Goal: Task Accomplishment & Management: Check status

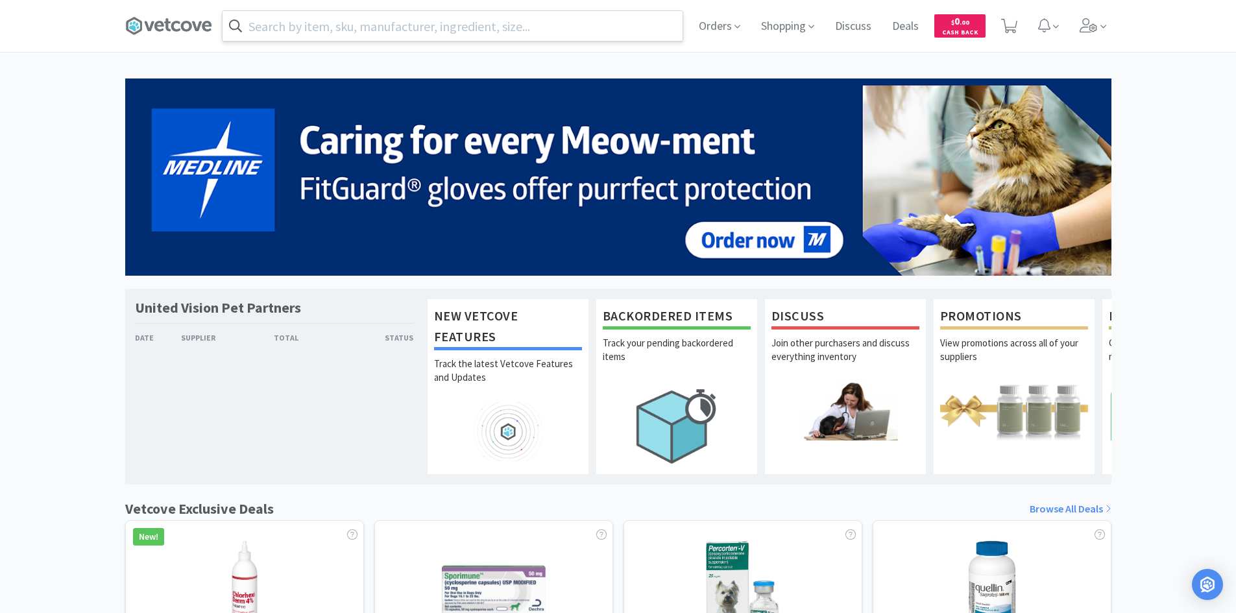
click at [389, 18] on input "text" at bounding box center [452, 26] width 460 height 30
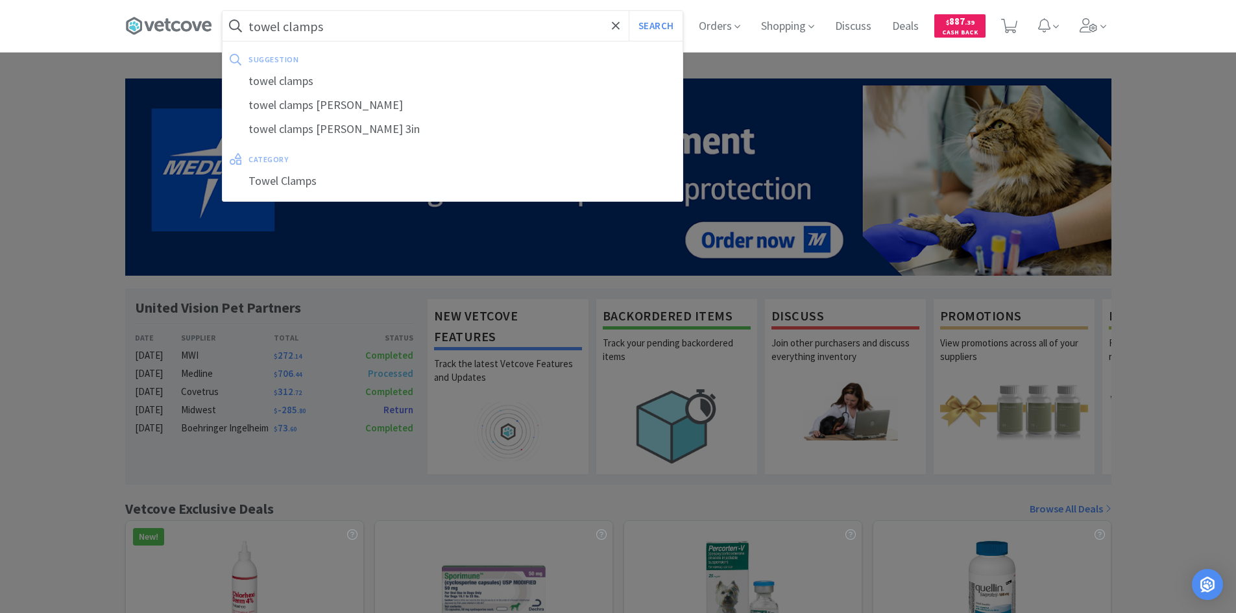
type input "towel clamps"
click at [628, 11] on button "Search" at bounding box center [655, 26] width 54 height 30
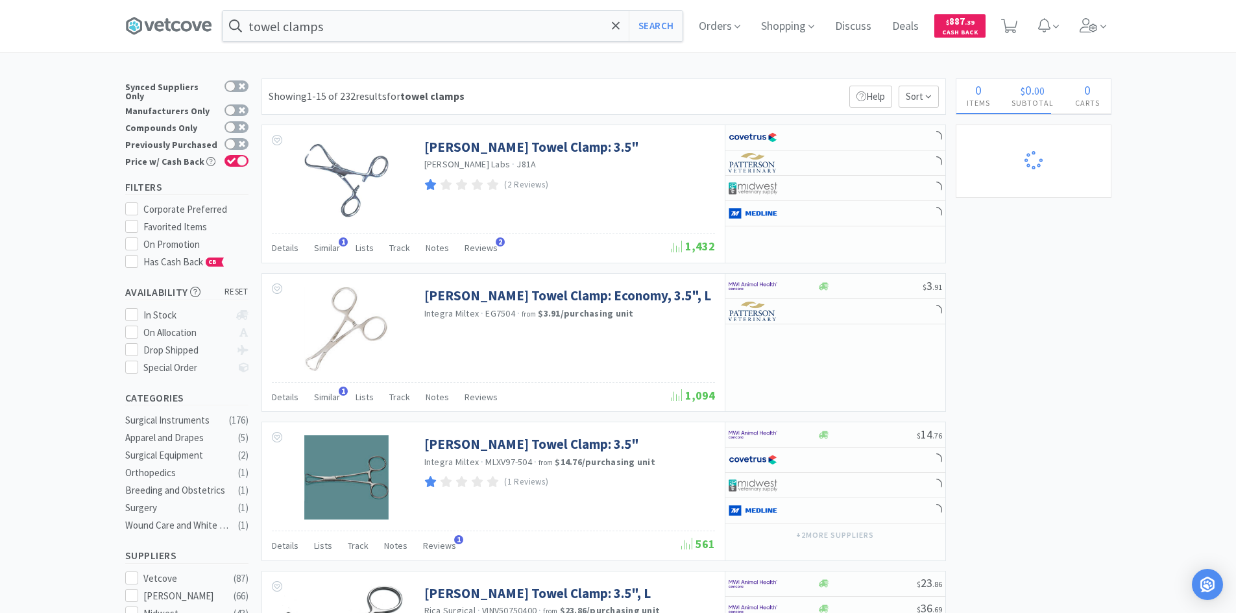
select select "1"
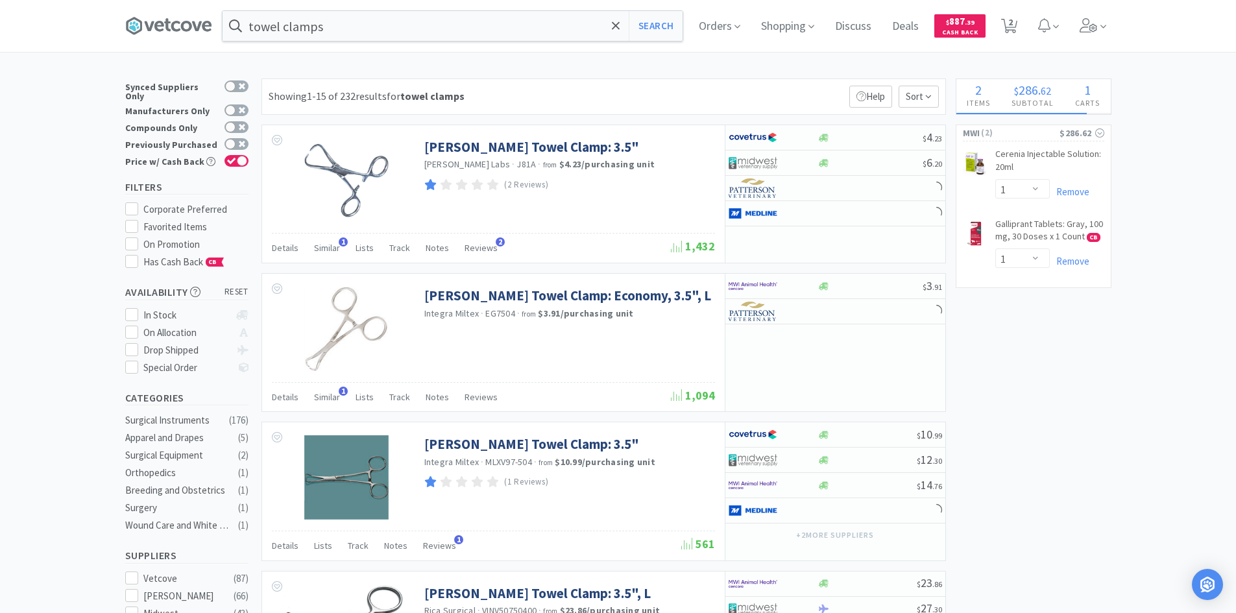
select select "1"
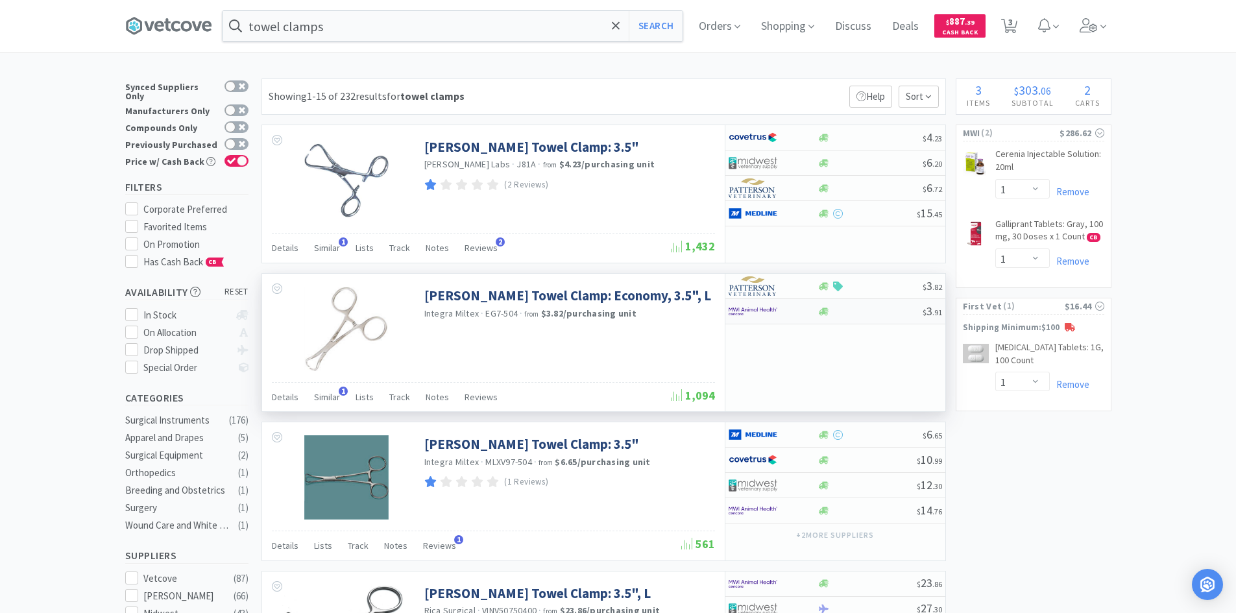
click at [755, 313] on img at bounding box center [752, 311] width 49 height 19
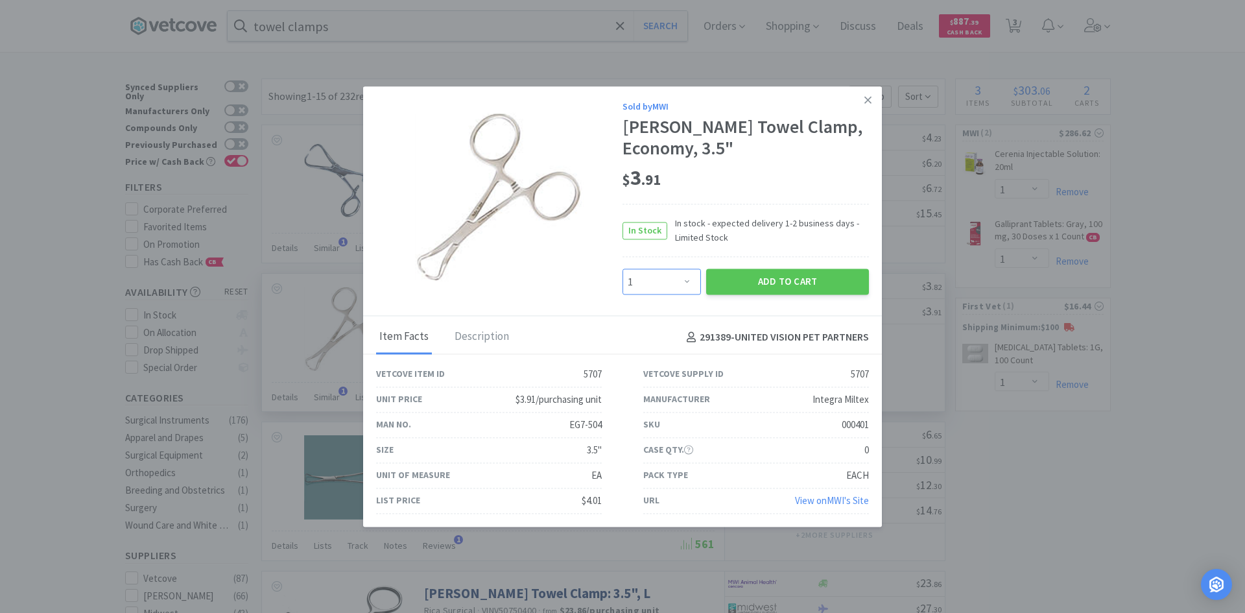
click at [680, 281] on select "Enter Quantity 1 2 3 4 5 6 7 8 9 10 11 12 13 14 15 16 17 18 19 20 Enter Quantity" at bounding box center [662, 282] width 78 height 26
select select "10"
click at [623, 269] on select "Enter Quantity 1 2 3 4 5 6 7 8 9 10 11 12 13 14 15 16 17 18 19 20 Enter Quantity" at bounding box center [662, 282] width 78 height 26
click at [748, 285] on button "Add to Cart" at bounding box center [787, 282] width 163 height 26
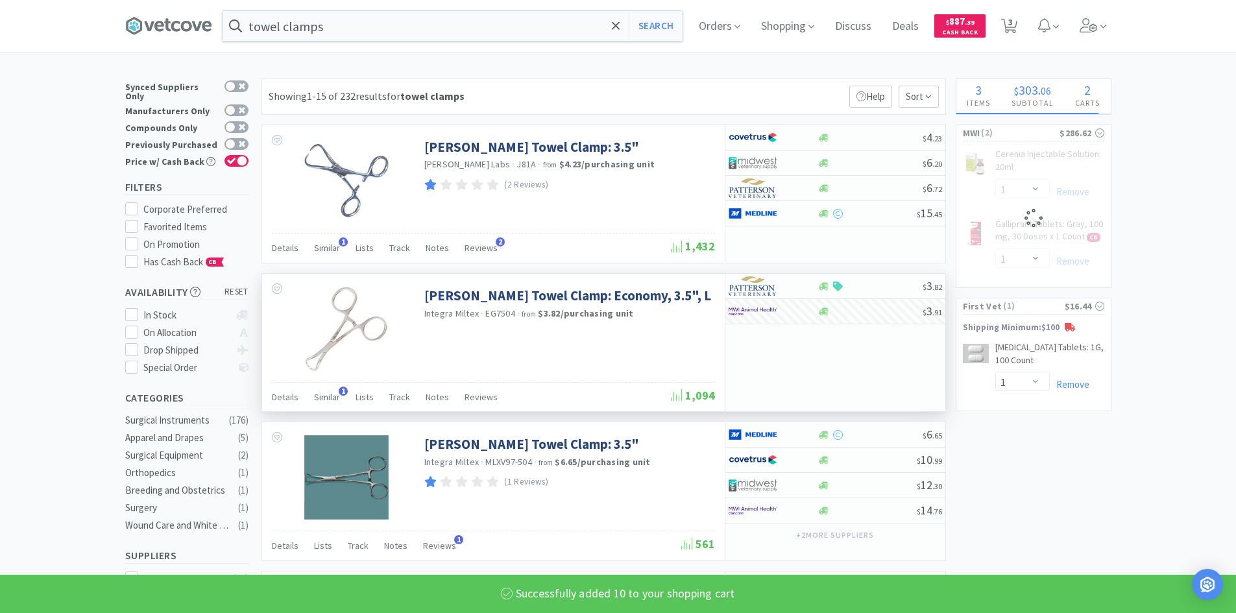
select select "10"
select select "1"
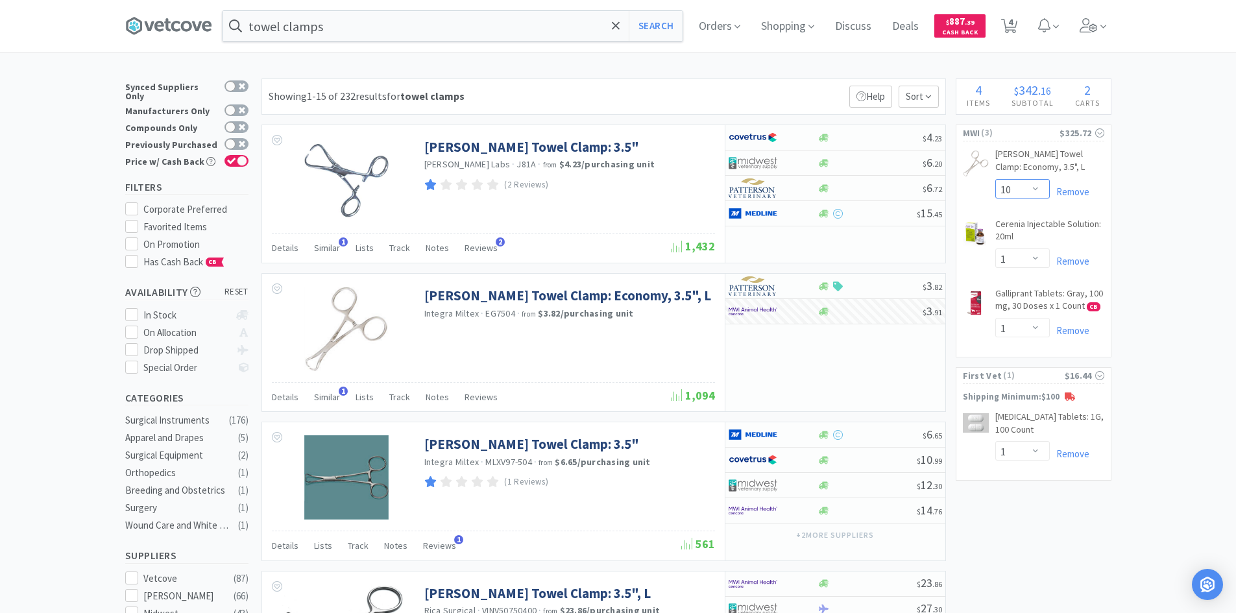
click at [1025, 193] on select "Enter Quantity 1 2 3 4 5 6 7 8 9 10 11 12 13 14 15 16 17 18 19 20 Enter Quantity" at bounding box center [1022, 188] width 54 height 19
click at [995, 179] on select "Enter Quantity 1 2 3 4 5 6 7 8 9 10 11 12 13 14 15 16 17 18 19 20 Enter Quantity" at bounding box center [1022, 188] width 54 height 19
select select "15"
click at [1066, 259] on link "Remove" at bounding box center [1069, 261] width 40 height 12
select select "1"
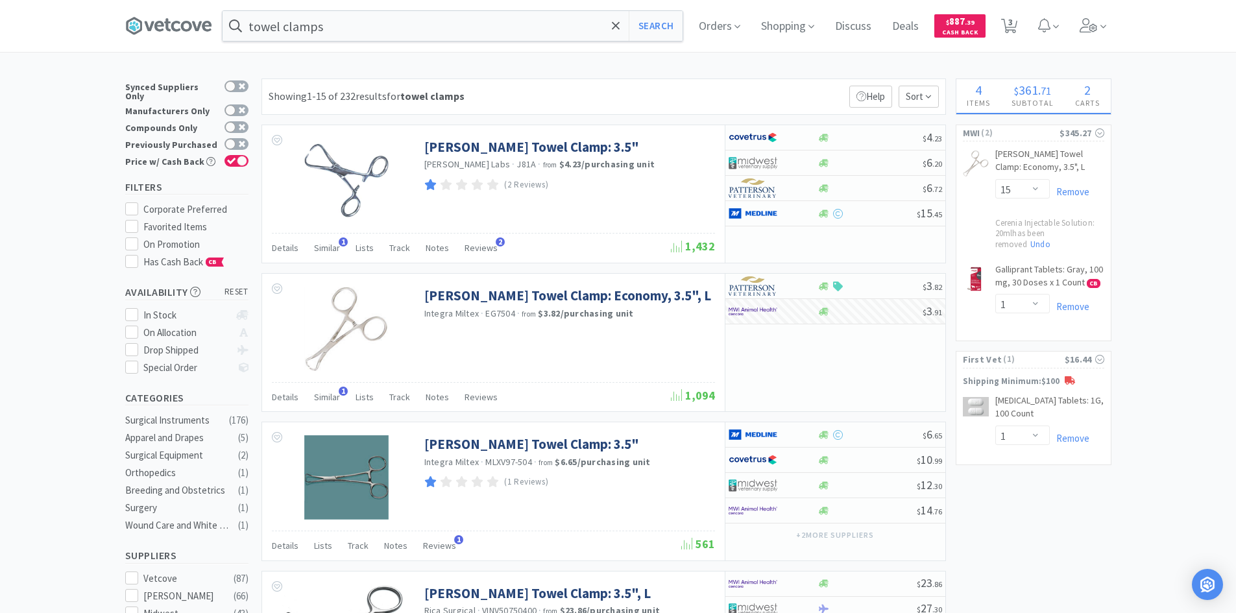
click at [389, 30] on input "towel clamps" at bounding box center [452, 26] width 460 height 30
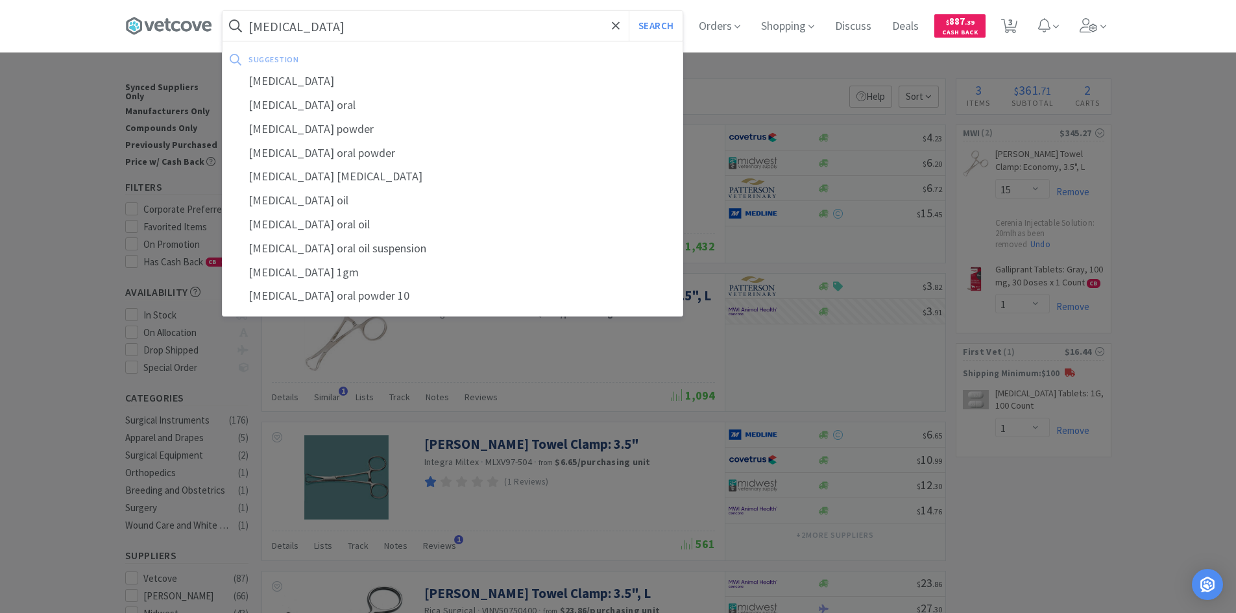
type input "[MEDICAL_DATA]"
click at [628, 11] on button "Search" at bounding box center [655, 26] width 54 height 30
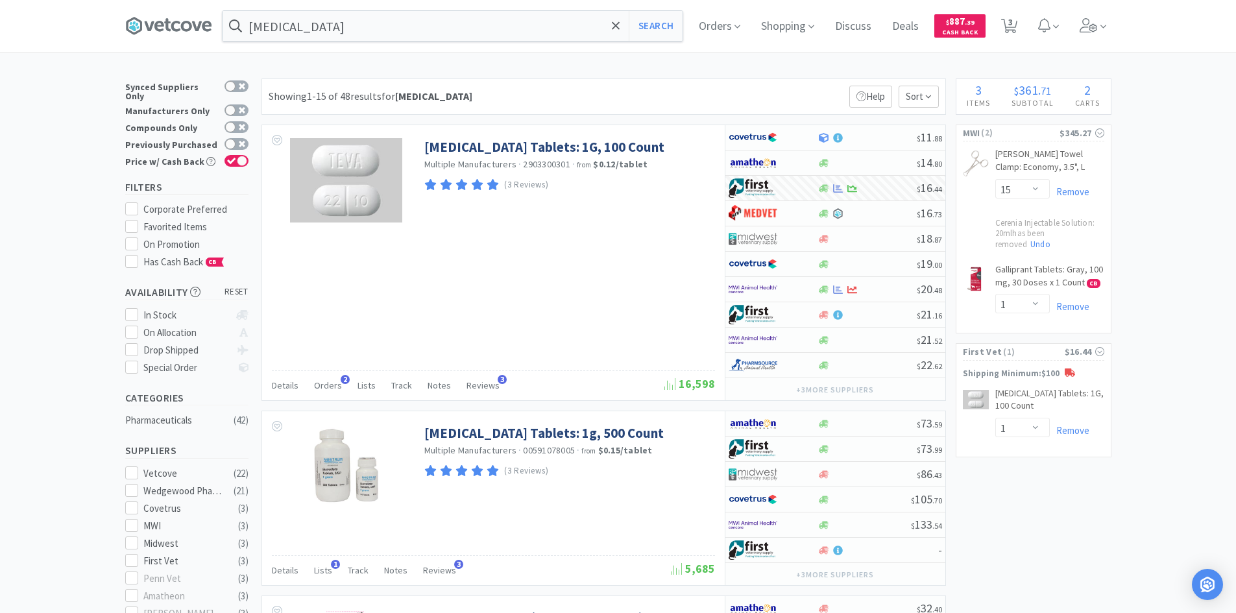
click at [732, 36] on span "Orders" at bounding box center [719, 26] width 52 height 52
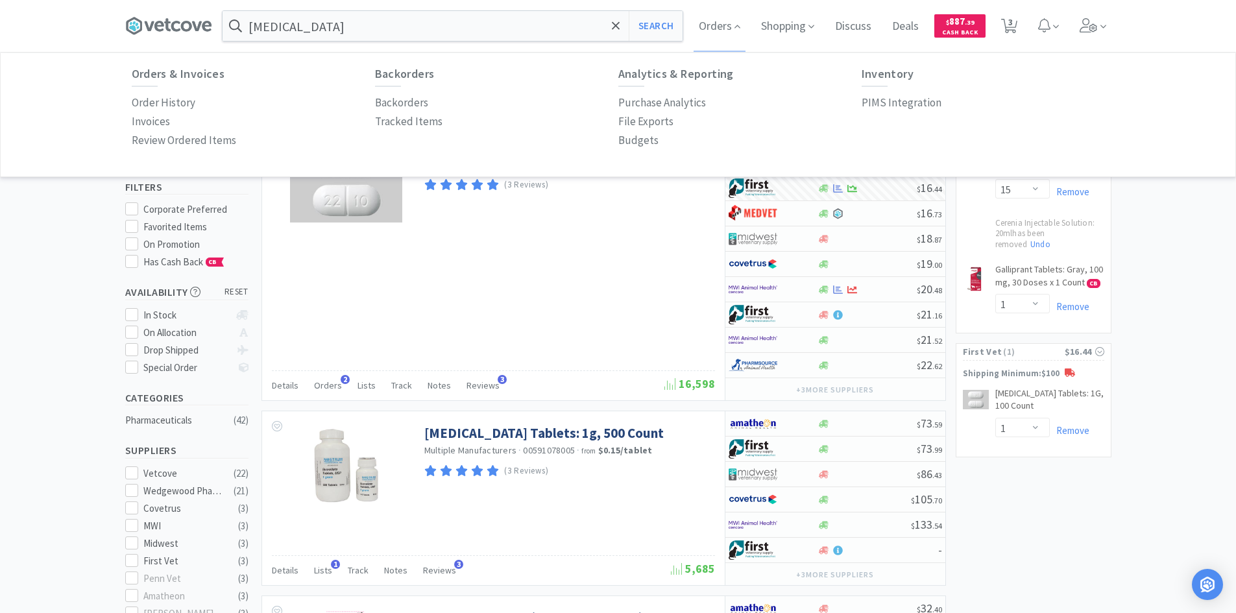
drag, startPoint x: 161, startPoint y: 101, endPoint x: 298, endPoint y: 153, distance: 147.2
click at [161, 101] on p "Order History" at bounding box center [164, 103] width 64 height 18
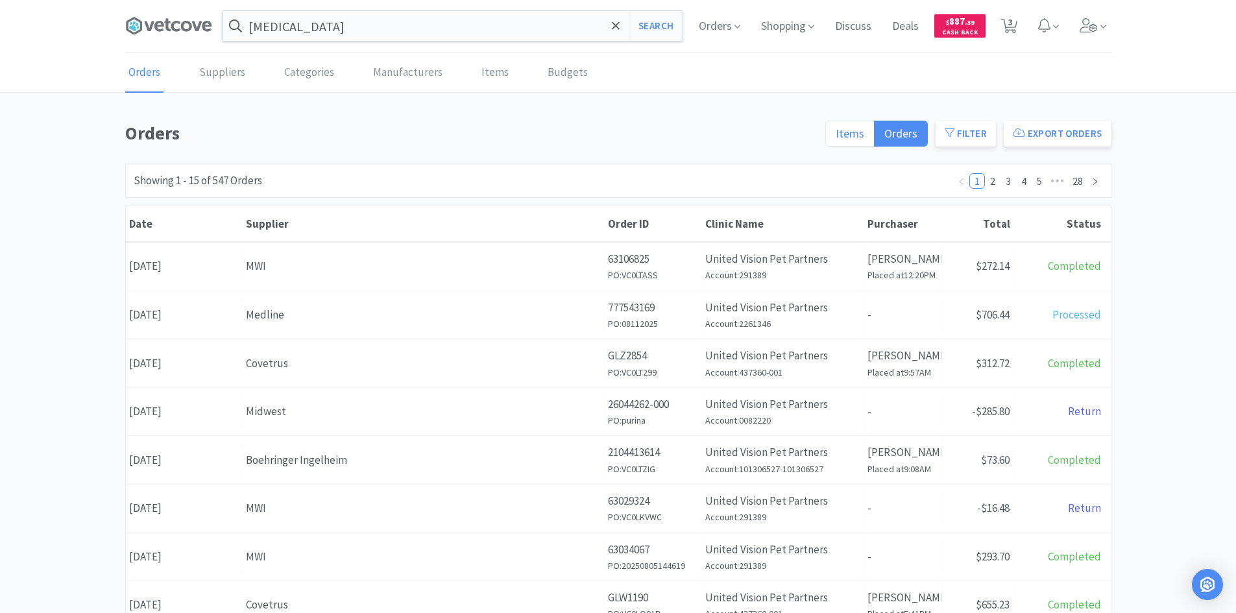
click at [835, 124] on label "Items" at bounding box center [849, 134] width 49 height 26
click at [835, 137] on input "Items" at bounding box center [835, 137] width 0 height 0
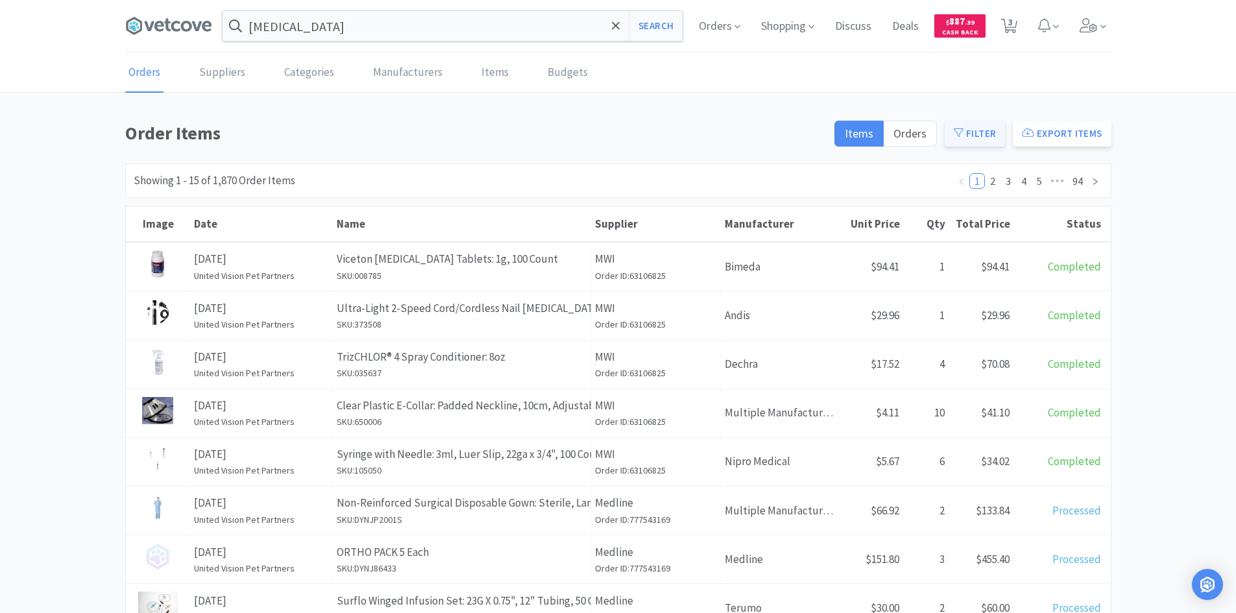
click at [984, 125] on button "Filter" at bounding box center [974, 134] width 60 height 26
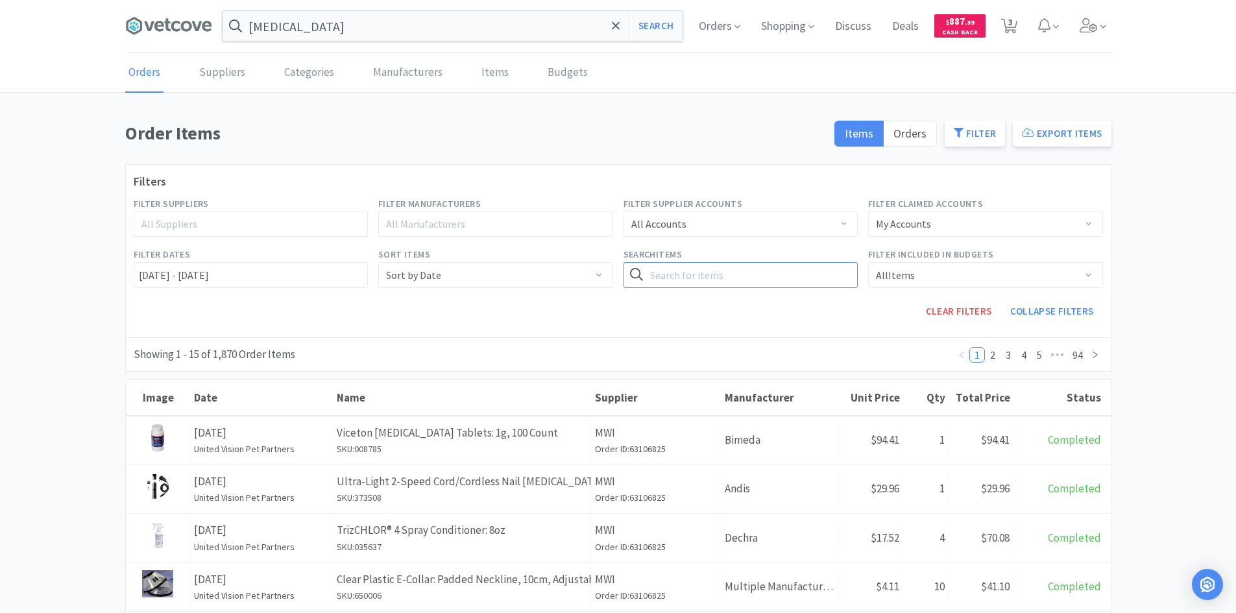
click at [697, 280] on input "text" at bounding box center [740, 275] width 235 height 26
type input "syringe"
click at [804, 262] on button "Search" at bounding box center [830, 275] width 53 height 26
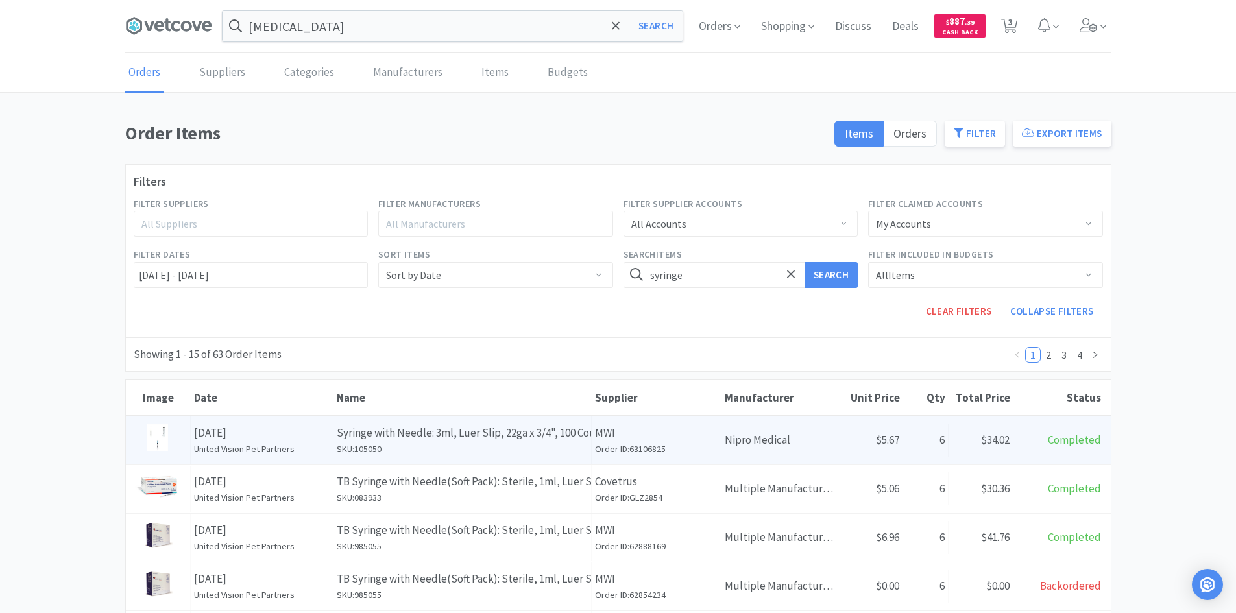
click at [558, 442] on p "Syringe with Needle: 3ml, Luer Slip, 22ga x 3/4", 100 Count" at bounding box center [462, 433] width 251 height 18
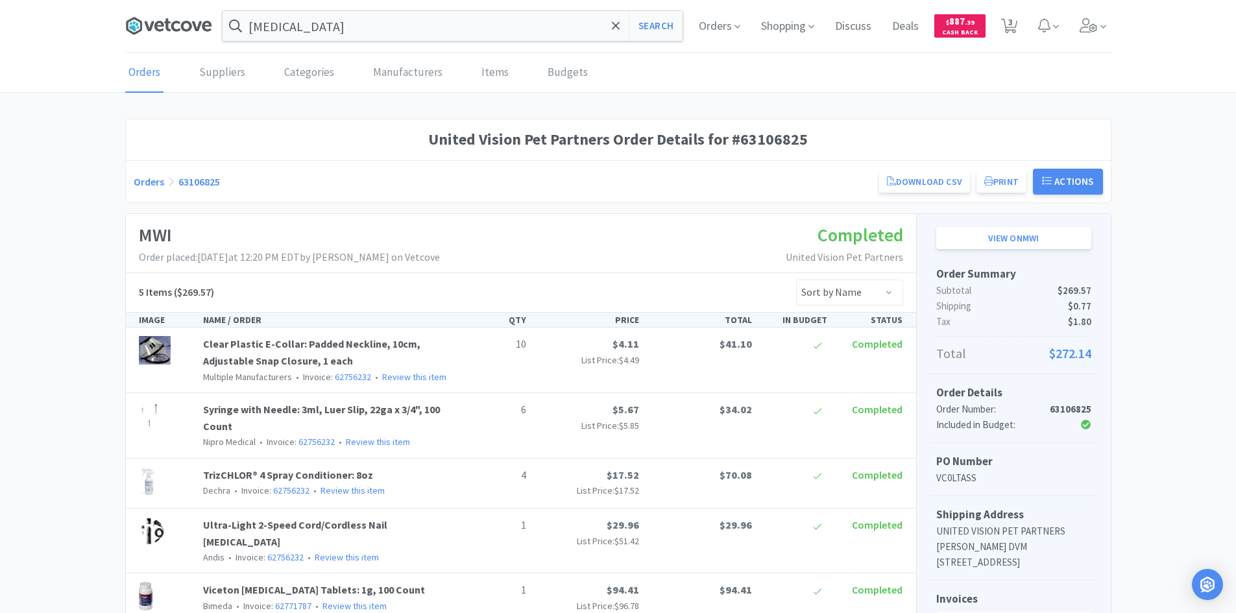
click at [171, 35] on icon at bounding box center [168, 25] width 87 height 19
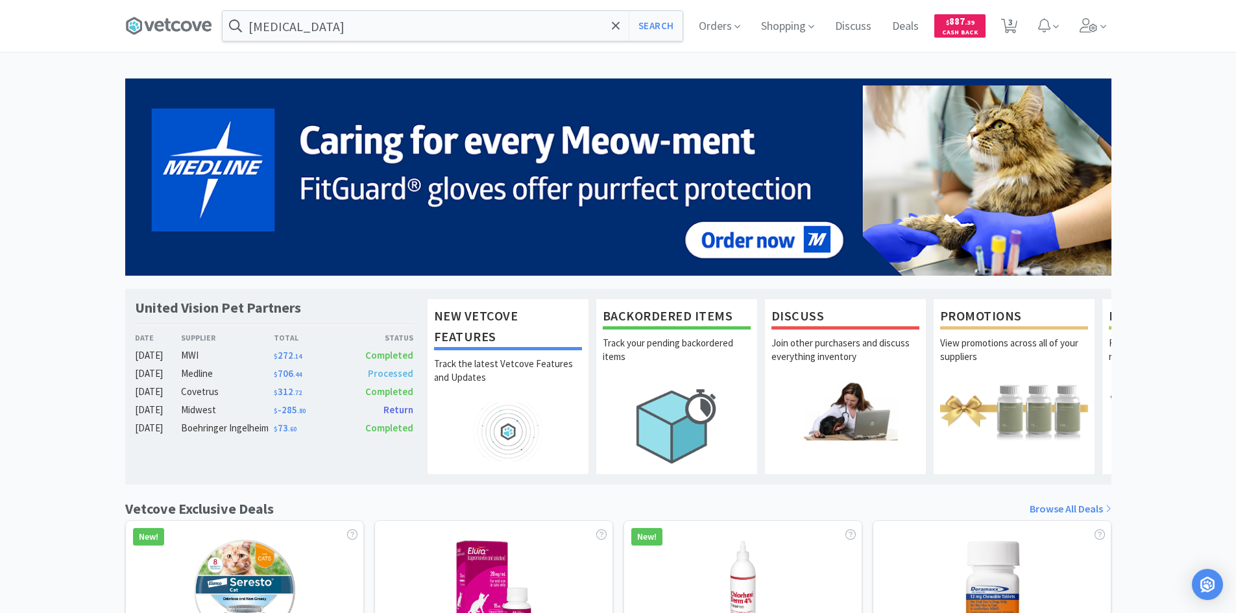
click at [1132, 167] on div "United Vision Pet Partners Date Supplier Total Status [DATE] MWI $ 272 . 14 Com…" at bounding box center [618, 571] width 1236 height 987
